Goal: Information Seeking & Learning: Learn about a topic

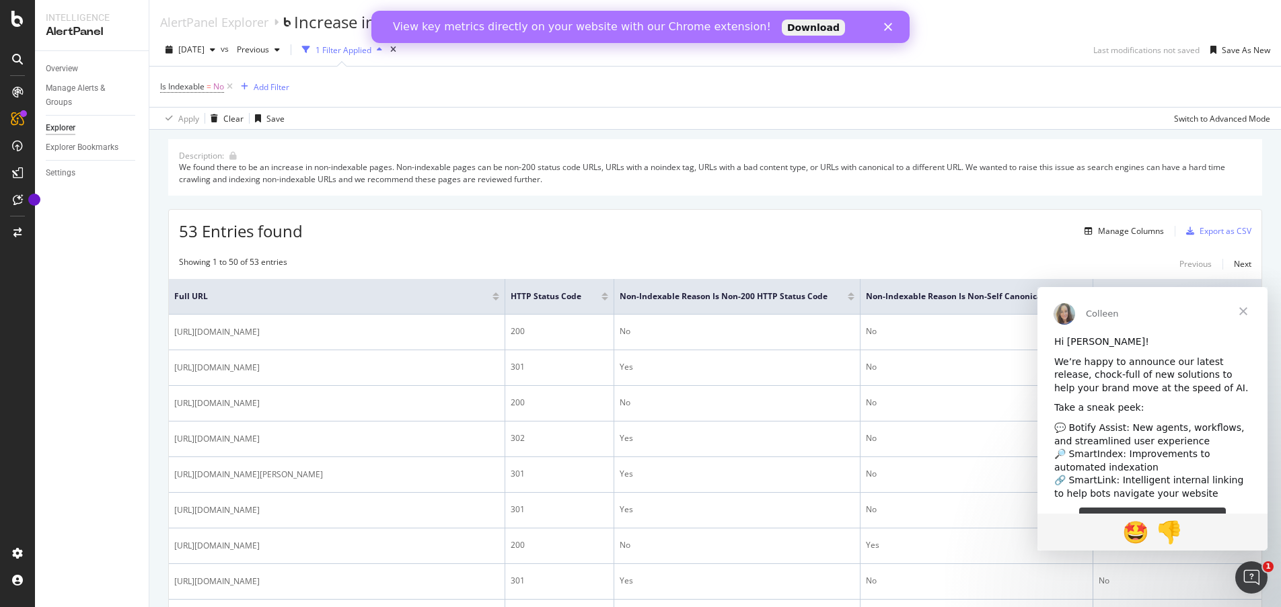
click at [1242, 304] on span "Fermer" at bounding box center [1243, 311] width 48 height 48
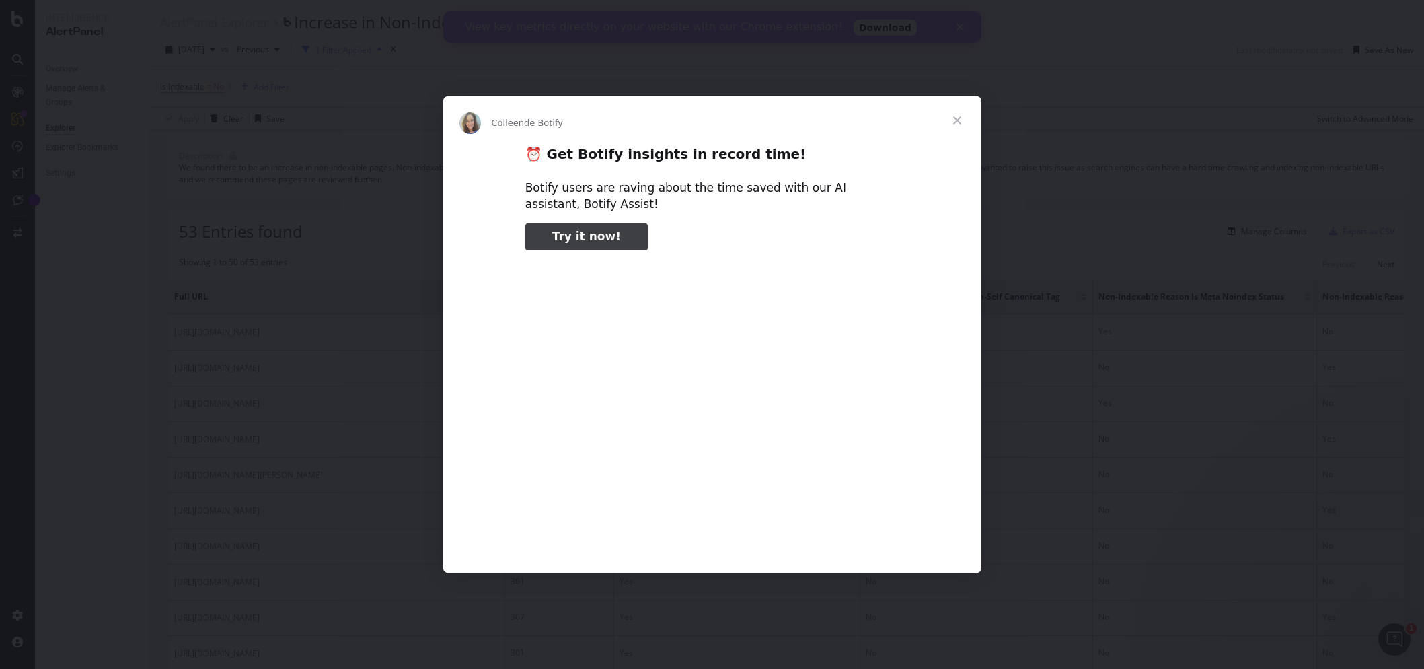
type input "412812"
click at [951, 115] on span "Fermer" at bounding box center [957, 120] width 48 height 48
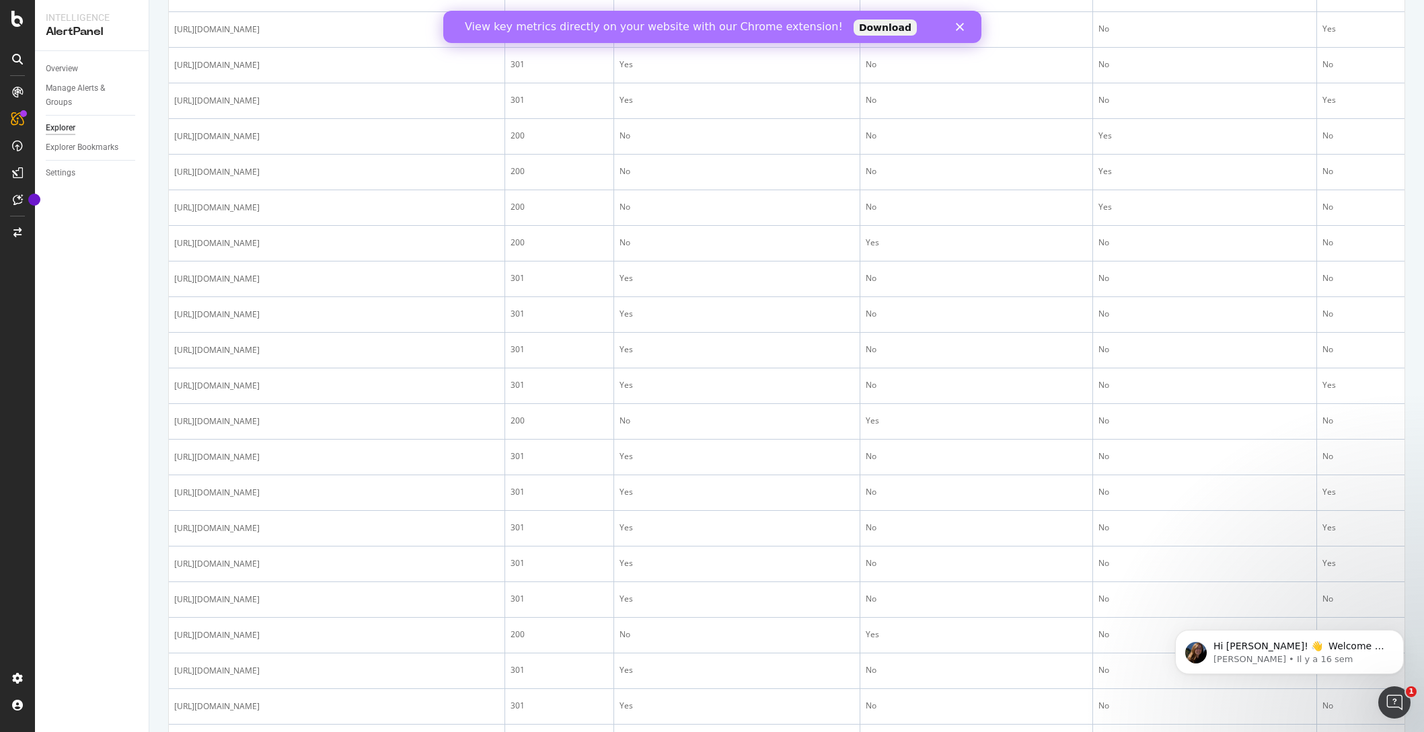
scroll to position [1186, 0]
click at [22, 17] on icon at bounding box center [17, 19] width 12 height 16
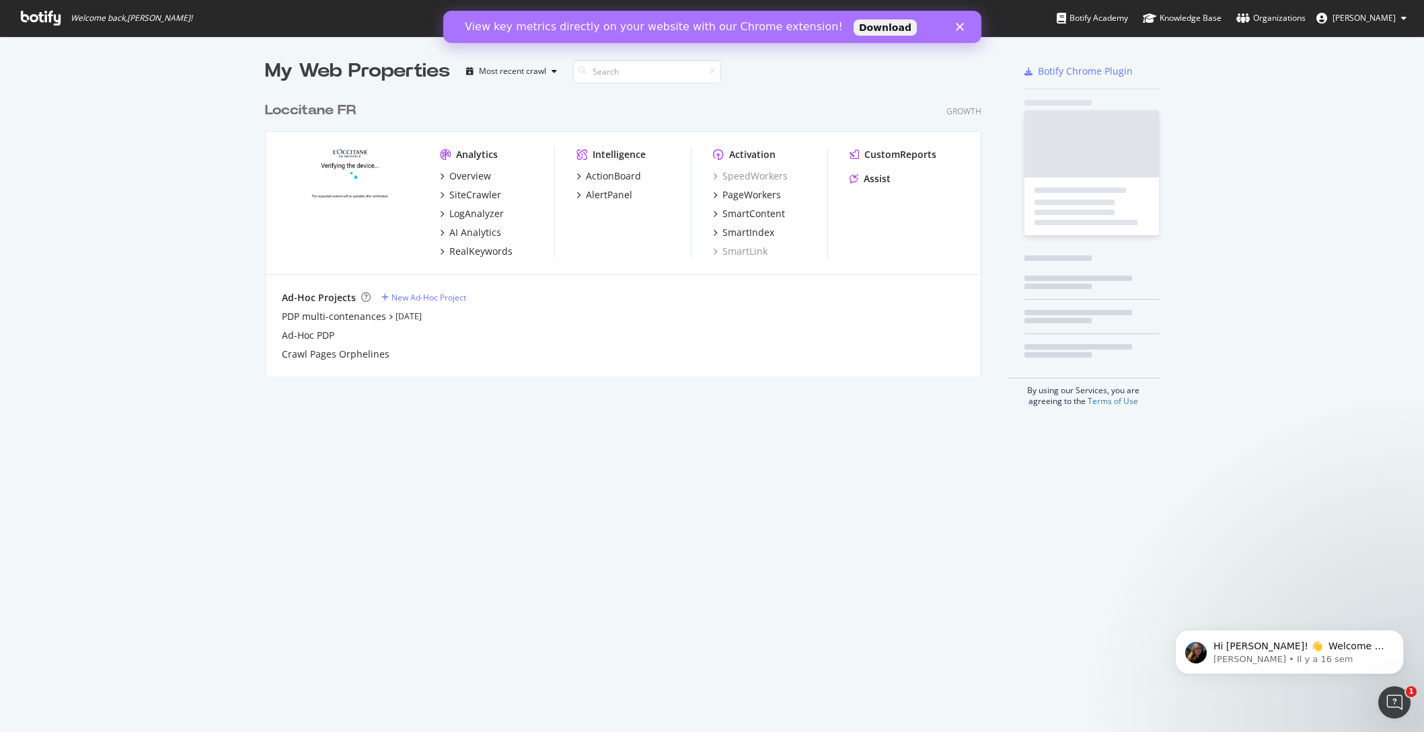
scroll to position [722, 1404]
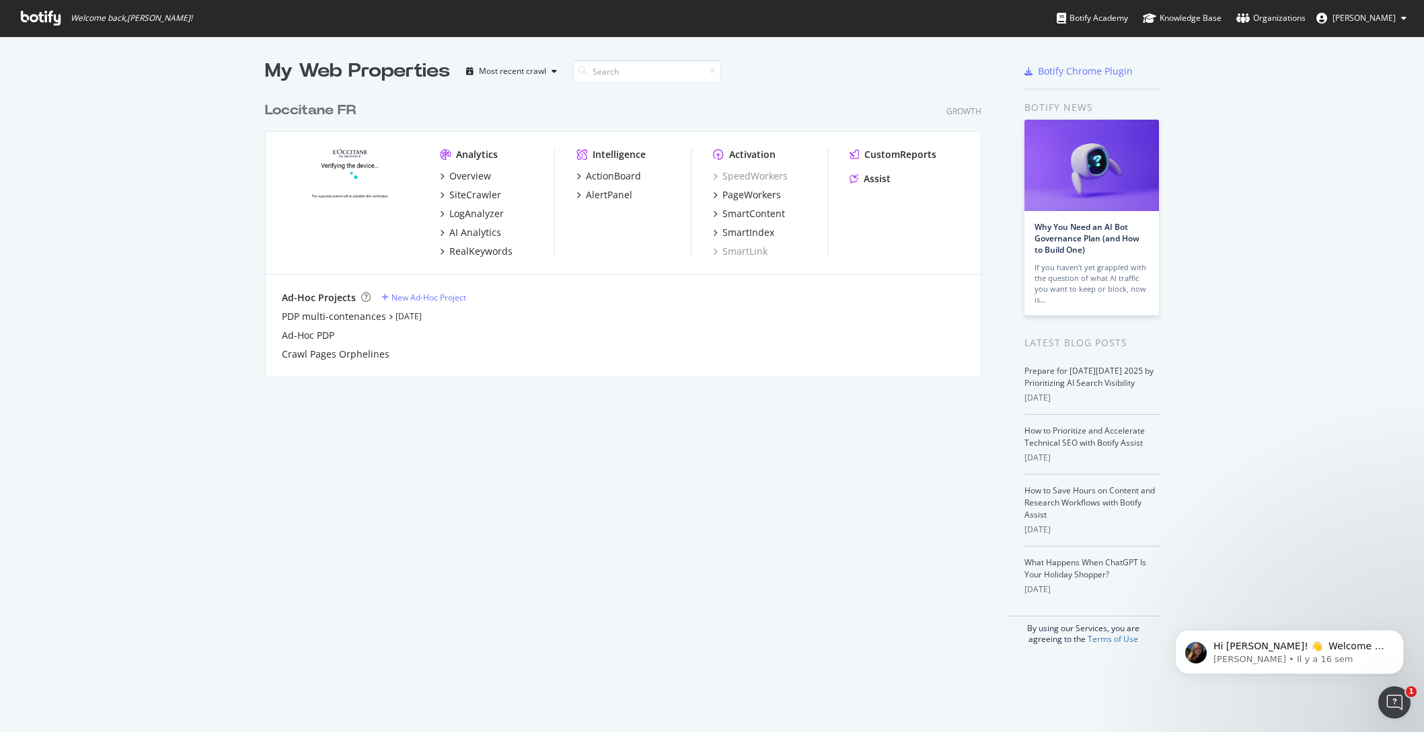
click at [663, 463] on div "My Web Properties Most recent crawl Loccitane FR Growth Analytics Overview Site…" at bounding box center [636, 351] width 743 height 587
click at [466, 178] on div "Overview" at bounding box center [470, 175] width 42 height 13
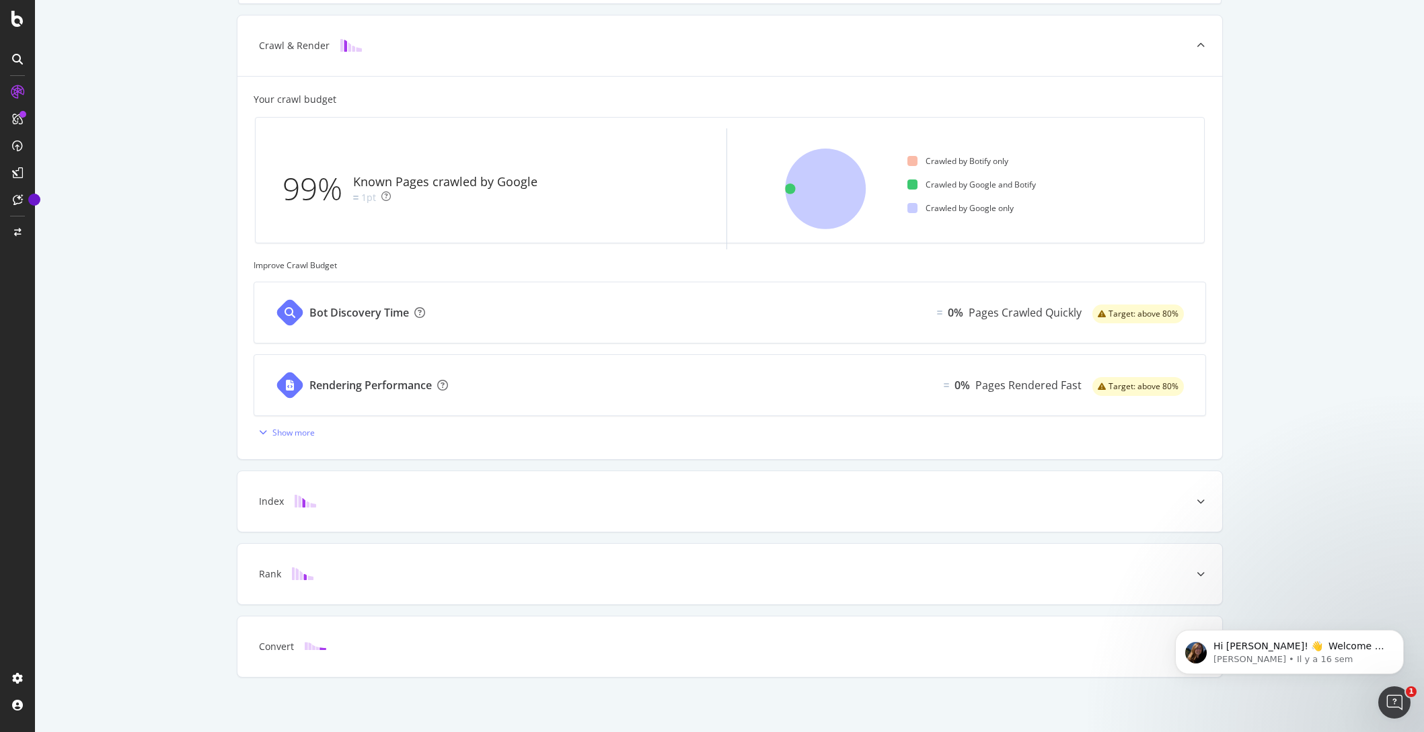
scroll to position [353, 0]
drag, startPoint x: 1287, startPoint y: 286, endPoint x: 1277, endPoint y: 280, distance: 11.8
click at [1277, 280] on div "Known Pages Pages crawled by Botify 729.0 Crawl & Render Known Pages crawled by…" at bounding box center [729, 243] width 1389 height 978
click at [1199, 505] on div at bounding box center [1200, 498] width 43 height 61
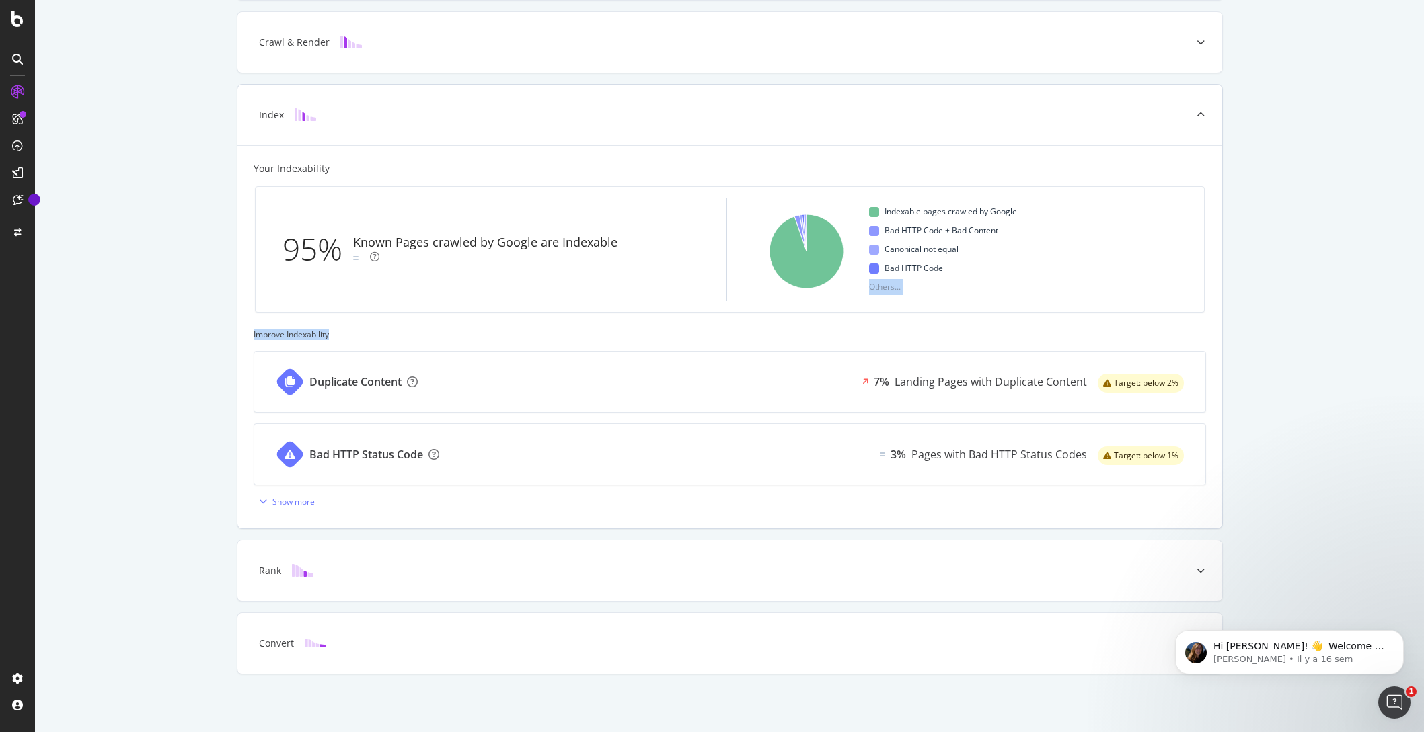
drag, startPoint x: 1219, startPoint y: 337, endPoint x: 939, endPoint y: 311, distance: 281.7
click at [939, 311] on div "Known Pages Pages crawled by Botify 729.0 Crawl & Render Known Pages crawled by…" at bounding box center [729, 243] width 1389 height 978
click at [254, 328] on div "Your Indexability 95% Known Pages crawled by Google are Indexable - Reason Craw…" at bounding box center [730, 337] width 952 height 350
